Goal: Task Accomplishment & Management: Manage account settings

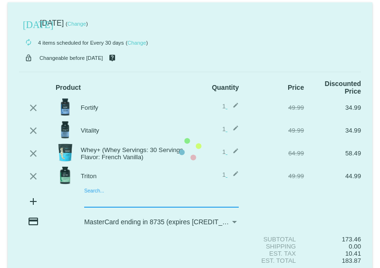
click at [91, 193] on mat-card "[DATE] [DATE] ( Change ) autorenew 4 items scheduled for Every 30 days ( Change…" at bounding box center [190, 149] width 365 height 294
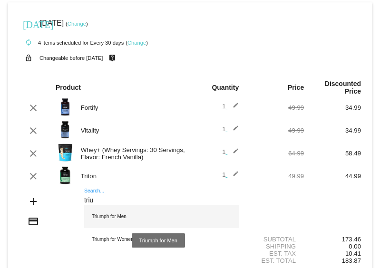
type input "triu"
click at [107, 208] on div "Triumph for Men" at bounding box center [161, 216] width 154 height 23
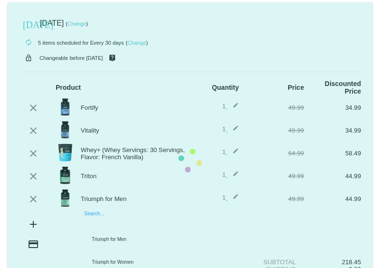
click at [97, 220] on mat-card "[DATE] [DATE] ( Change ) autorenew 5 items scheduled for Every 30 days ( Change…" at bounding box center [190, 160] width 365 height 317
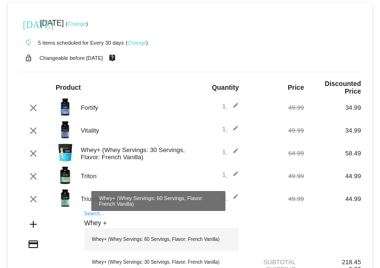
type input "Whey +"
click at [126, 233] on div "Whey+ (Whey Servings: 60 Servings, Flavor: French Vanilla)" at bounding box center [161, 239] width 154 height 23
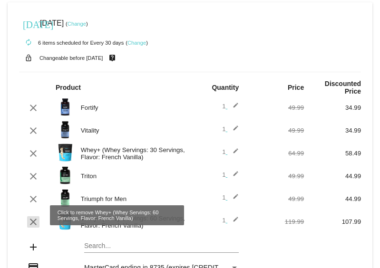
click at [31, 216] on mat-icon "clear" at bounding box center [33, 221] width 11 height 11
